Goal: Find specific page/section: Find specific page/section

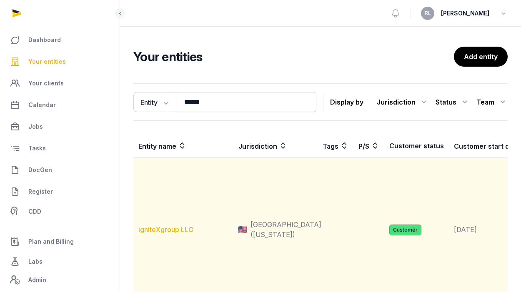
click at [184, 225] on link "igniteXgroup LLC" at bounding box center [165, 229] width 55 height 8
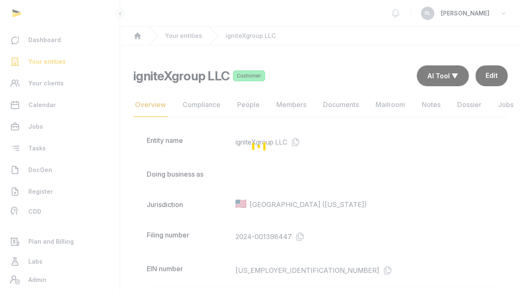
click at [28, 260] on div "Loading" at bounding box center [260, 146] width 521 height 292
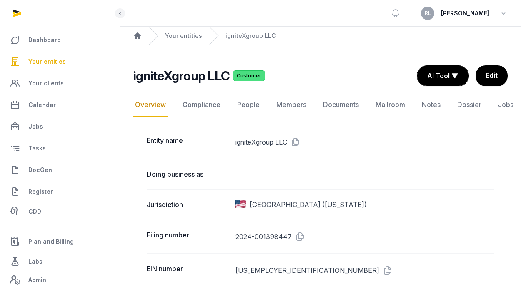
click at [28, 260] on span "Labs" at bounding box center [35, 262] width 14 height 10
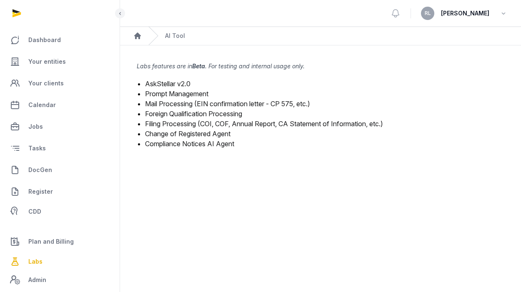
click at [209, 104] on link "Mail Processing (EIN confirmation letter - CP 575, etc.)" at bounding box center [227, 104] width 165 height 8
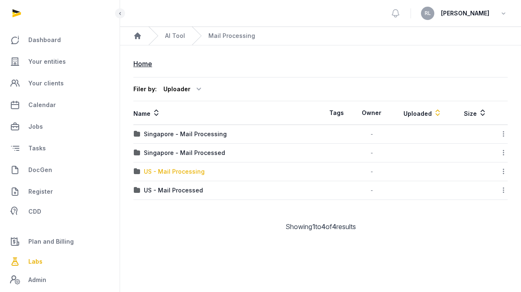
click at [193, 171] on div "US - Mail Processing" at bounding box center [174, 172] width 61 height 8
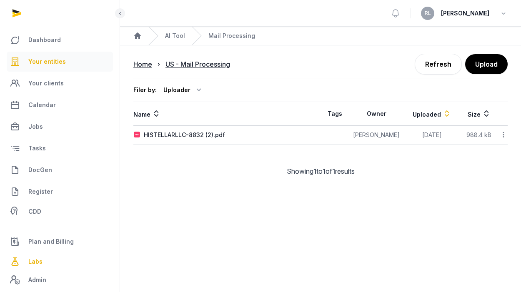
click at [65, 62] on link "Your entities" at bounding box center [60, 62] width 106 height 20
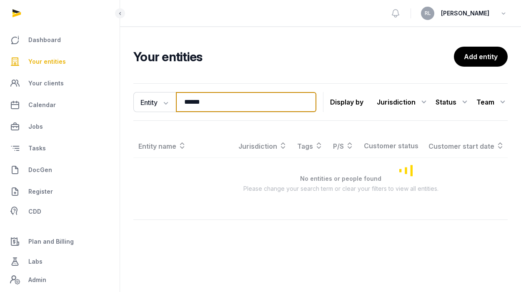
click at [226, 98] on input "******" at bounding box center [246, 102] width 140 height 20
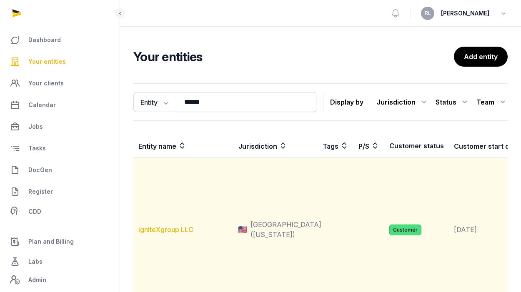
click at [175, 229] on link "igniteXgroup LLC" at bounding box center [165, 229] width 55 height 8
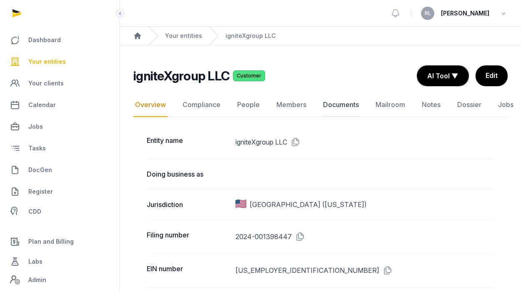
click at [333, 103] on link "Documents" at bounding box center [340, 105] width 39 height 24
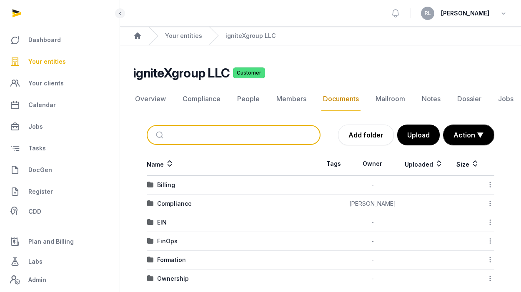
click at [228, 130] on input "search" at bounding box center [243, 135] width 146 height 18
type input "**********"
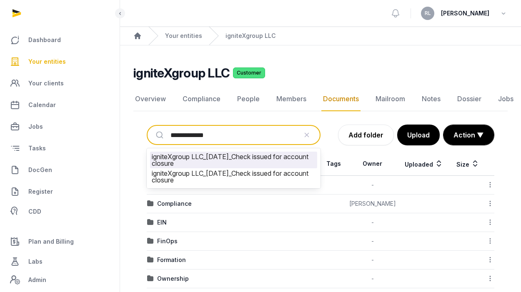
click at [209, 159] on li "igniteXgroup LLC_[DATE]_Check issued for account closure" at bounding box center [233, 160] width 167 height 17
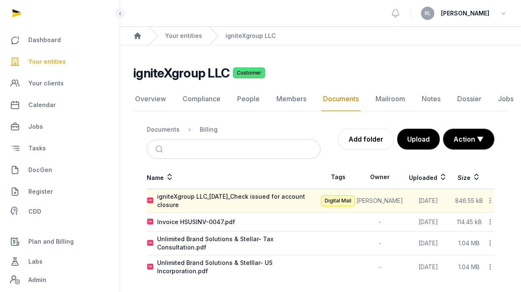
click at [490, 200] on icon at bounding box center [490, 200] width 8 height 9
click at [481, 221] on div "View summary" at bounding box center [460, 222] width 67 height 15
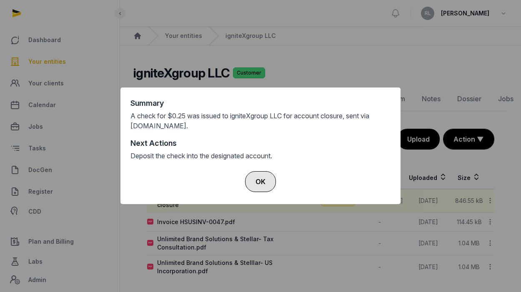
click at [258, 183] on button "OK" at bounding box center [260, 181] width 31 height 21
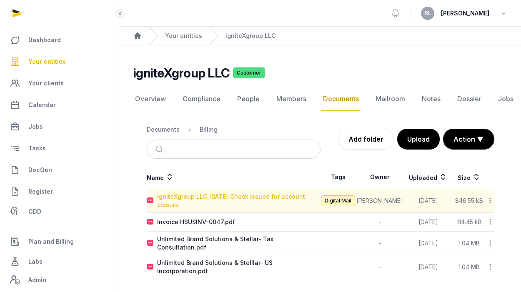
click at [264, 203] on div "igniteXgroup LLC_[DATE]_Check issued for account closure" at bounding box center [238, 201] width 163 height 17
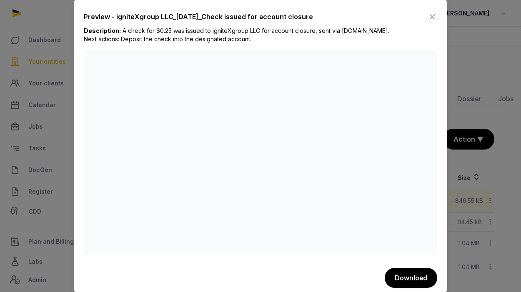
scroll to position [5, 0]
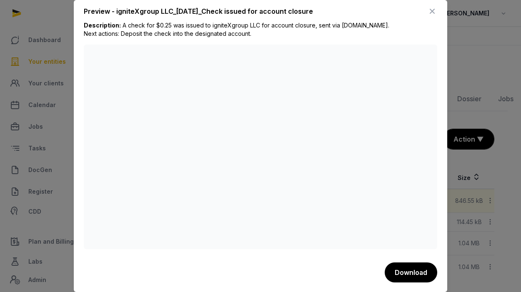
click at [432, 13] on icon at bounding box center [432, 11] width 10 height 13
